Goal: Understand process/instructions: Learn how to perform a task or action

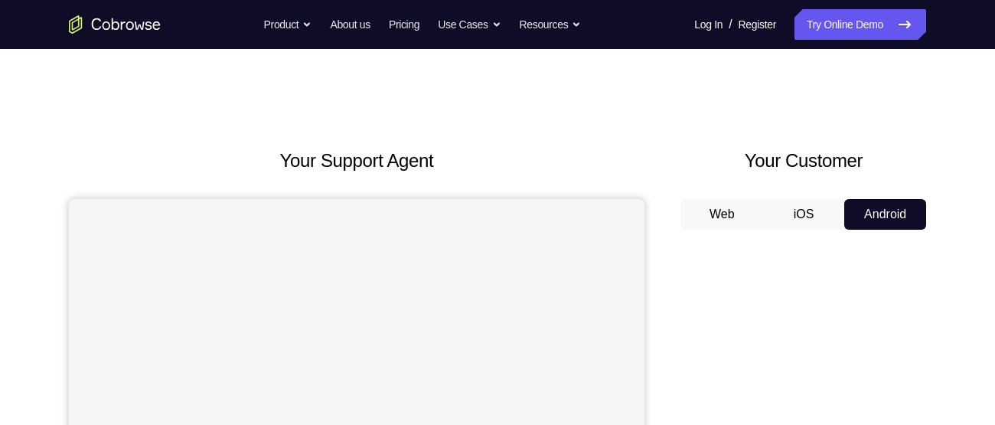
scroll to position [130, 0]
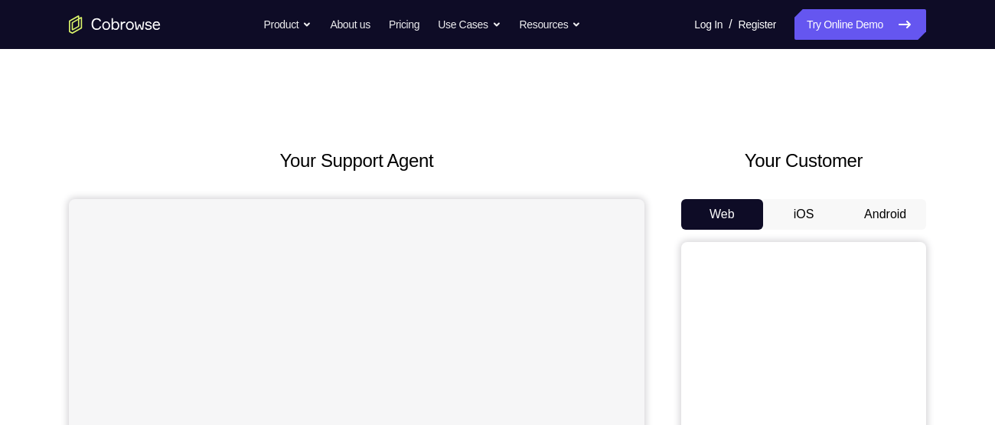
click at [885, 222] on button "Android" at bounding box center [885, 214] width 82 height 31
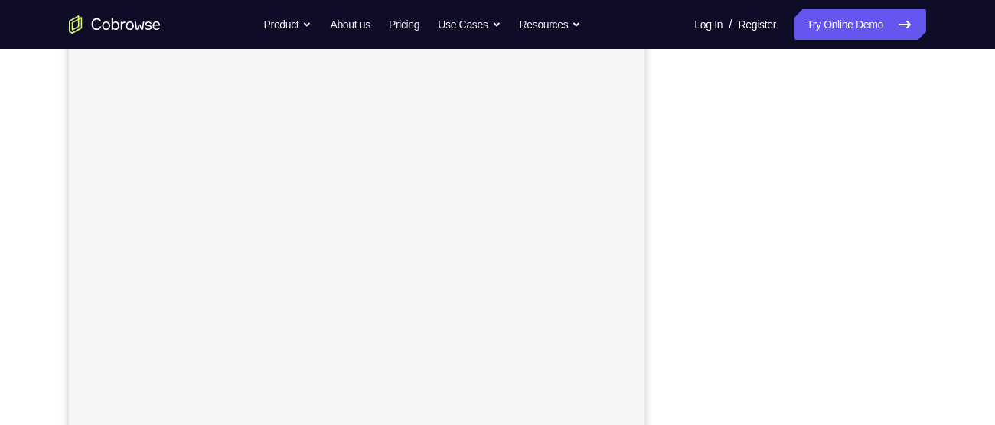
scroll to position [178, 0]
